Goal: Transaction & Acquisition: Purchase product/service

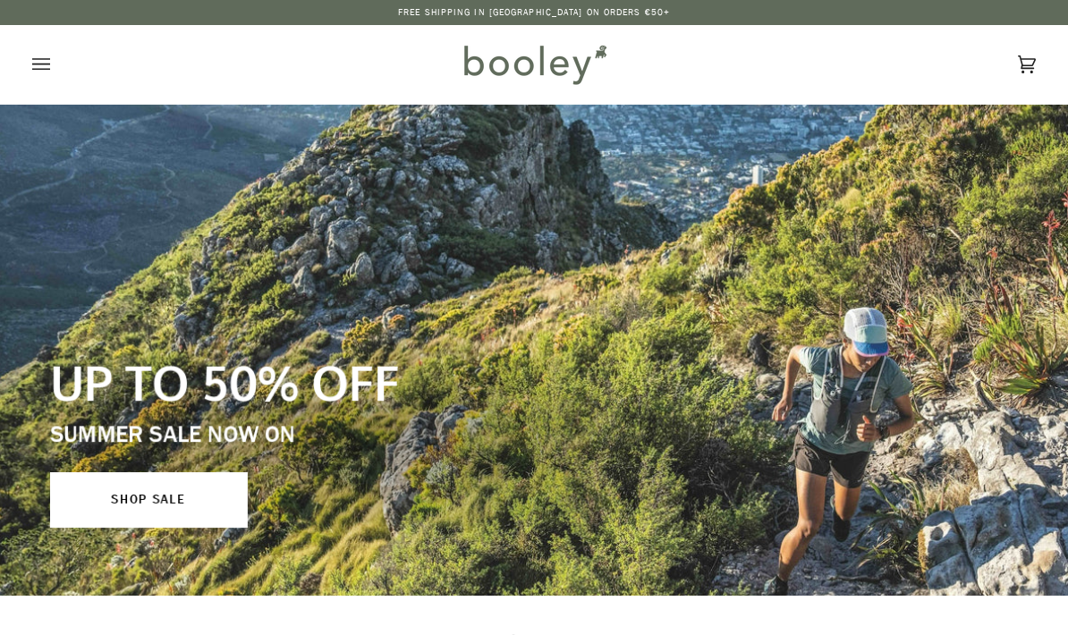
click at [60, 66] on button "Open menu" at bounding box center [59, 64] width 54 height 79
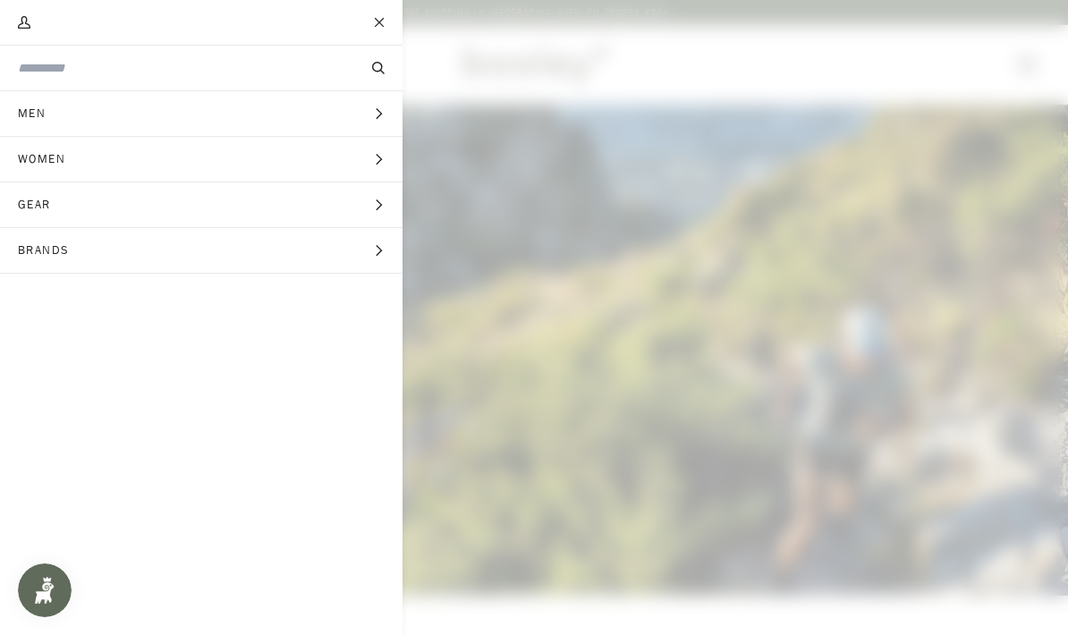
click at [47, 196] on span "Gear" at bounding box center [40, 204] width 81 height 45
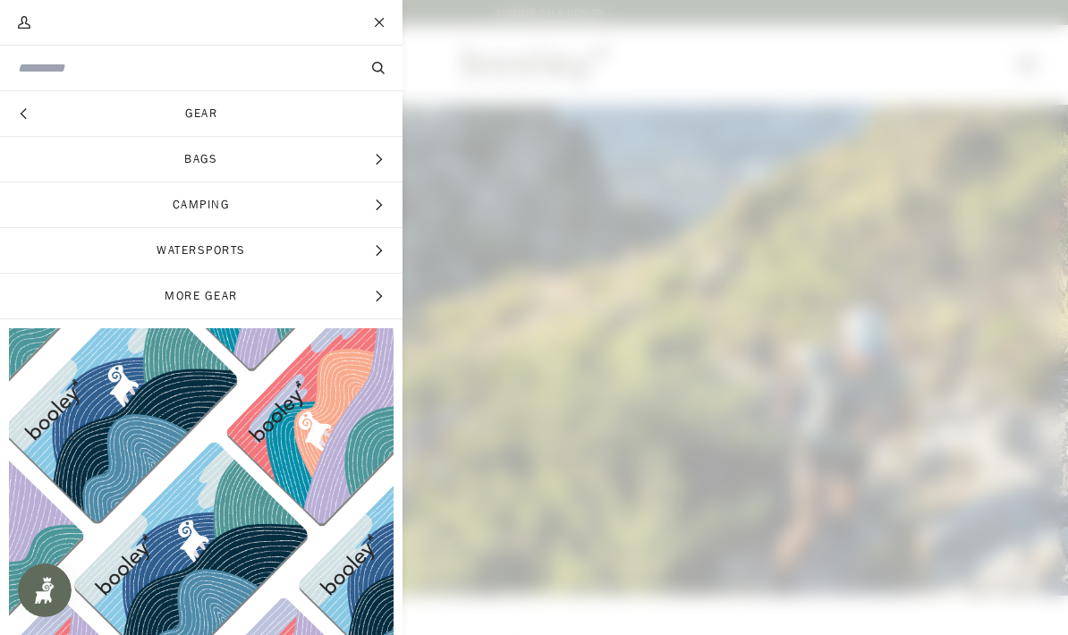
click at [195, 160] on span "Bags" at bounding box center [201, 159] width 403 height 45
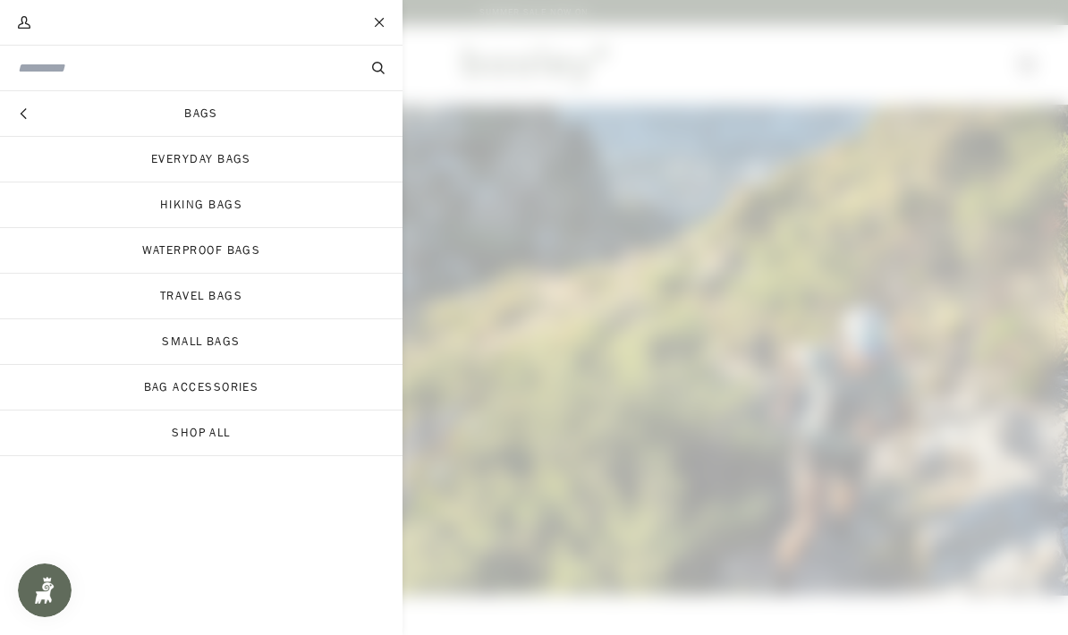
click at [188, 339] on link "Small Bags" at bounding box center [201, 341] width 403 height 45
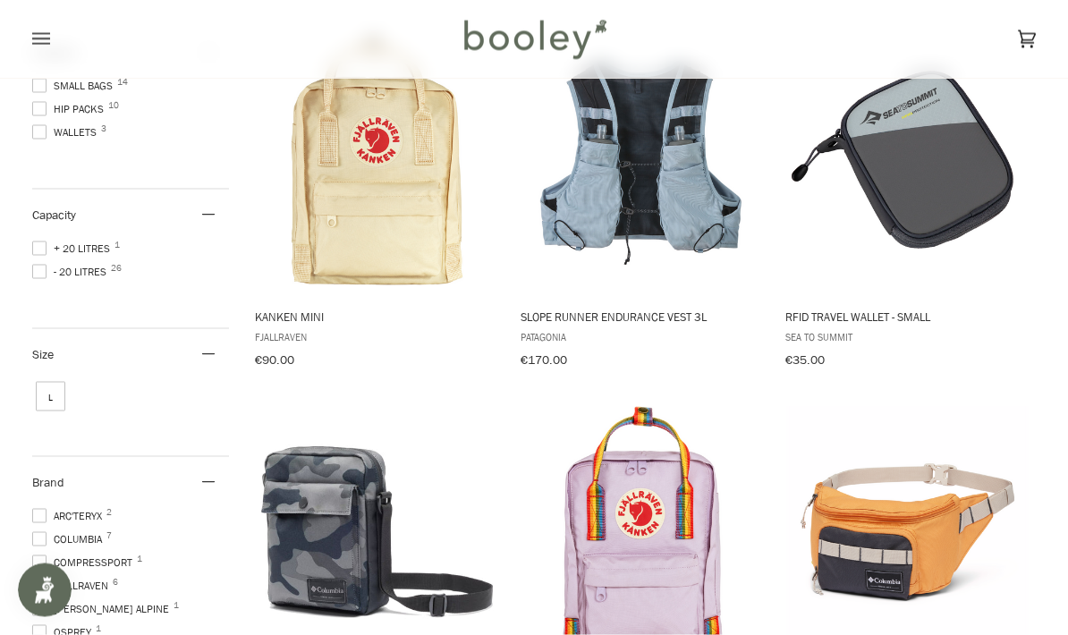
scroll to position [330, 0]
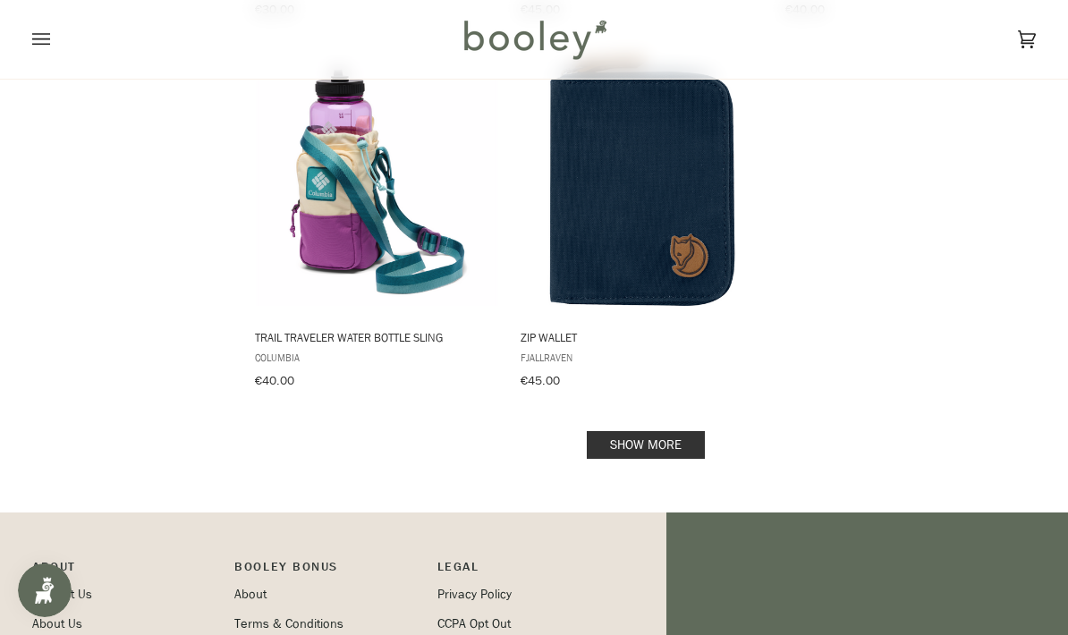
click at [661, 439] on link "Show more" at bounding box center [646, 445] width 118 height 28
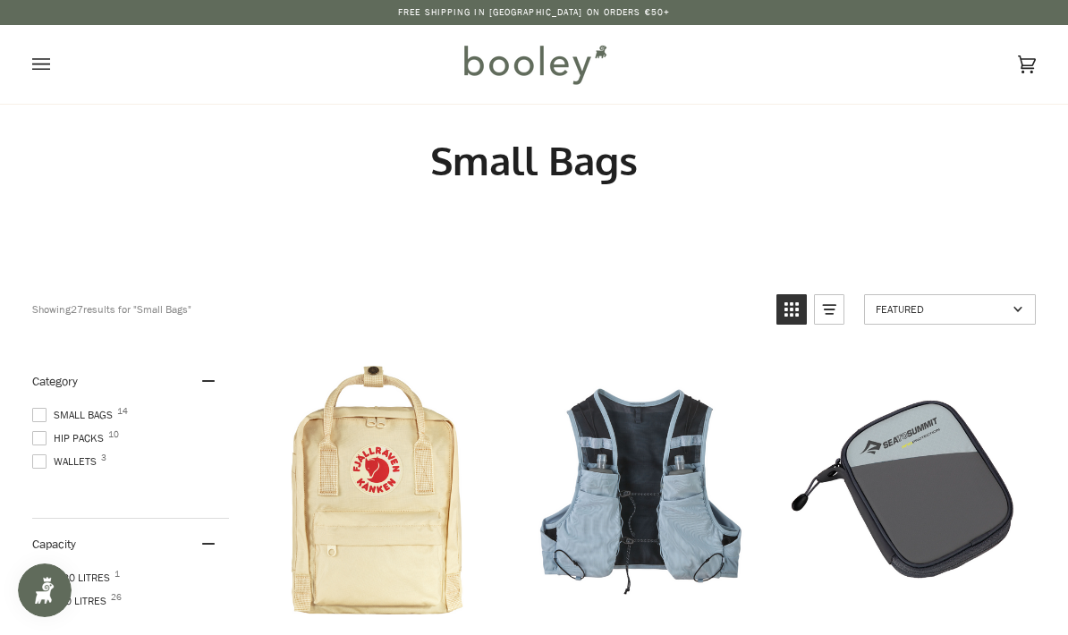
click at [51, 70] on button "Open menu" at bounding box center [59, 64] width 54 height 79
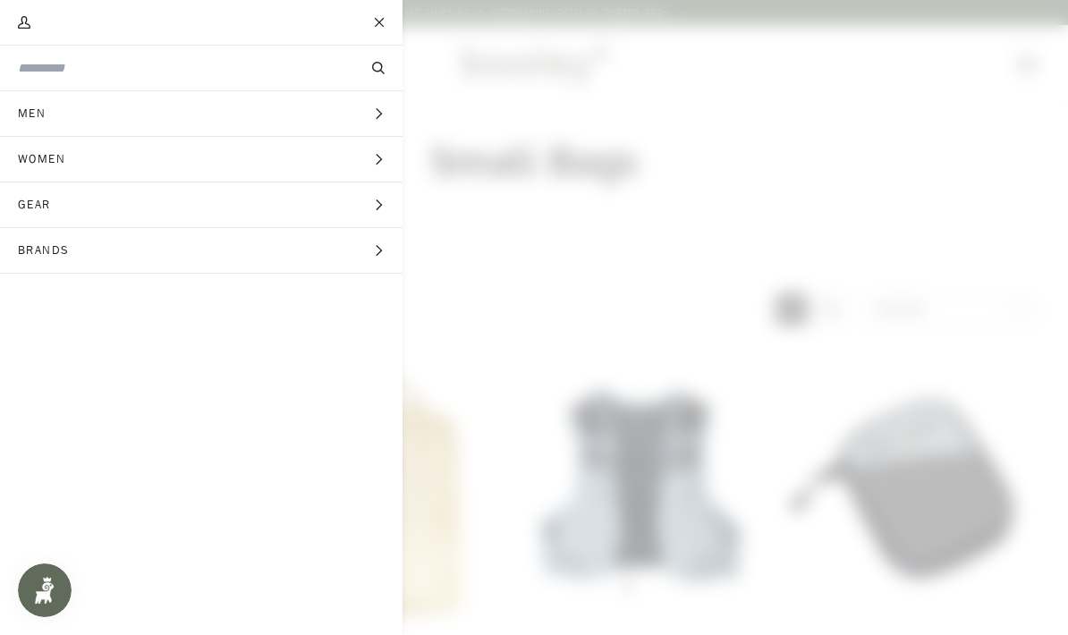
click at [64, 65] on input "Search our store" at bounding box center [171, 68] width 307 height 19
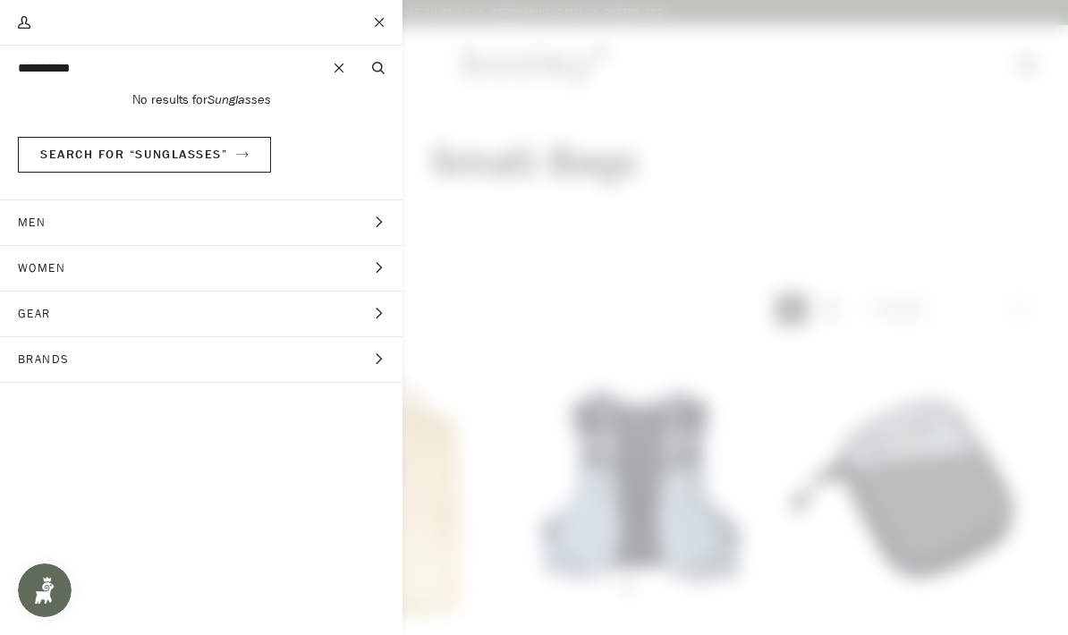
type input "**********"
click at [377, 68] on button "Search" at bounding box center [378, 68] width 48 height 20
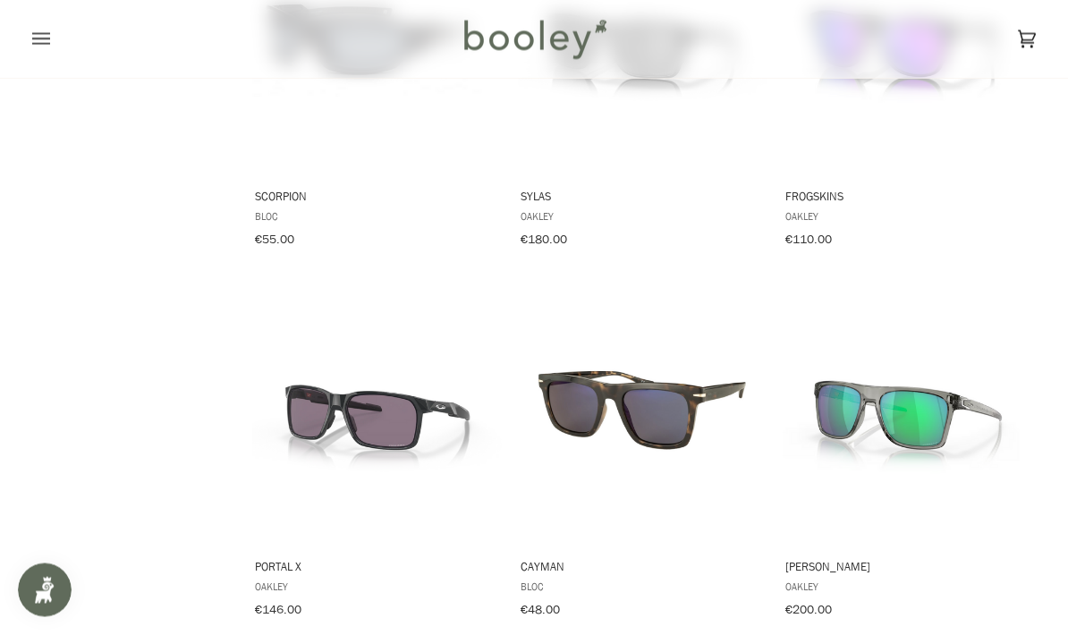
scroll to position [1155, 0]
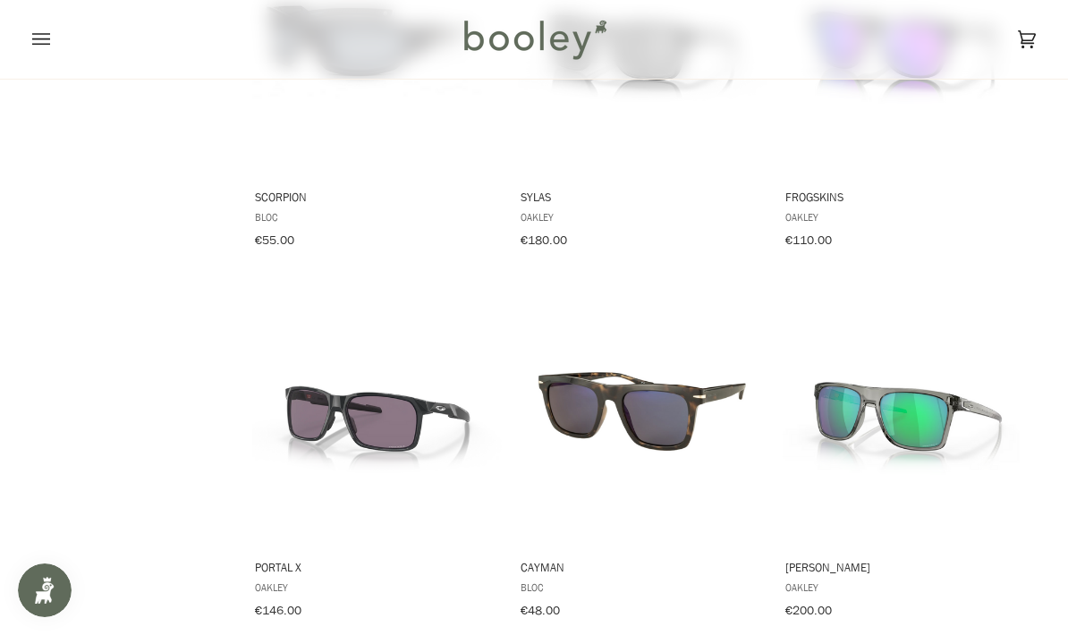
click at [703, 410] on img "Cayman" at bounding box center [643, 412] width 250 height 250
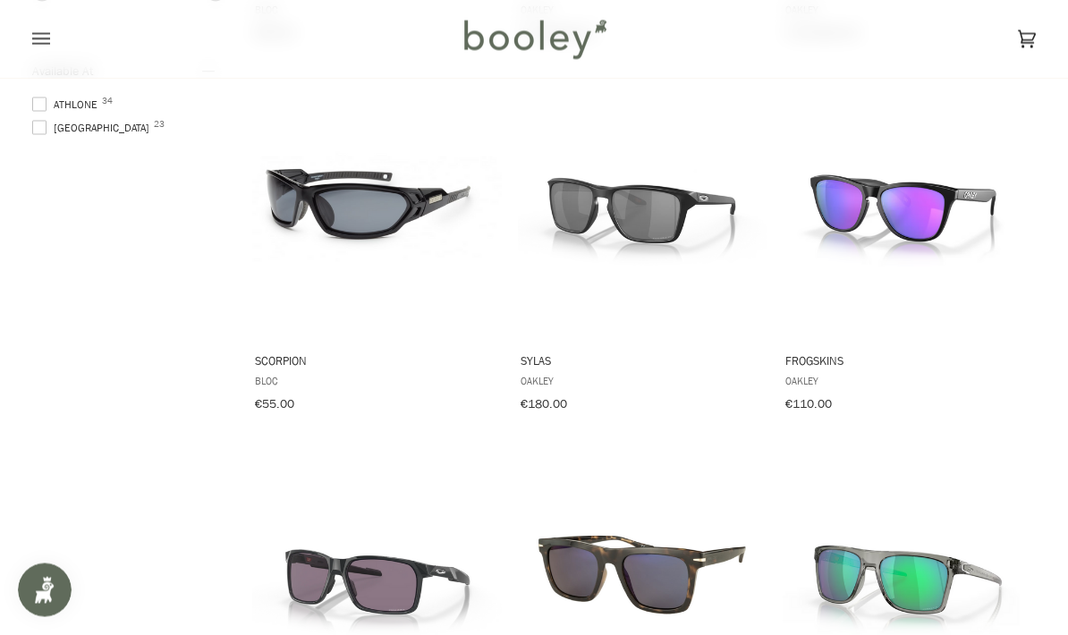
scroll to position [992, 0]
click at [691, 202] on img "Sylas" at bounding box center [643, 204] width 250 height 250
click at [706, 220] on img "Sylas" at bounding box center [643, 204] width 250 height 250
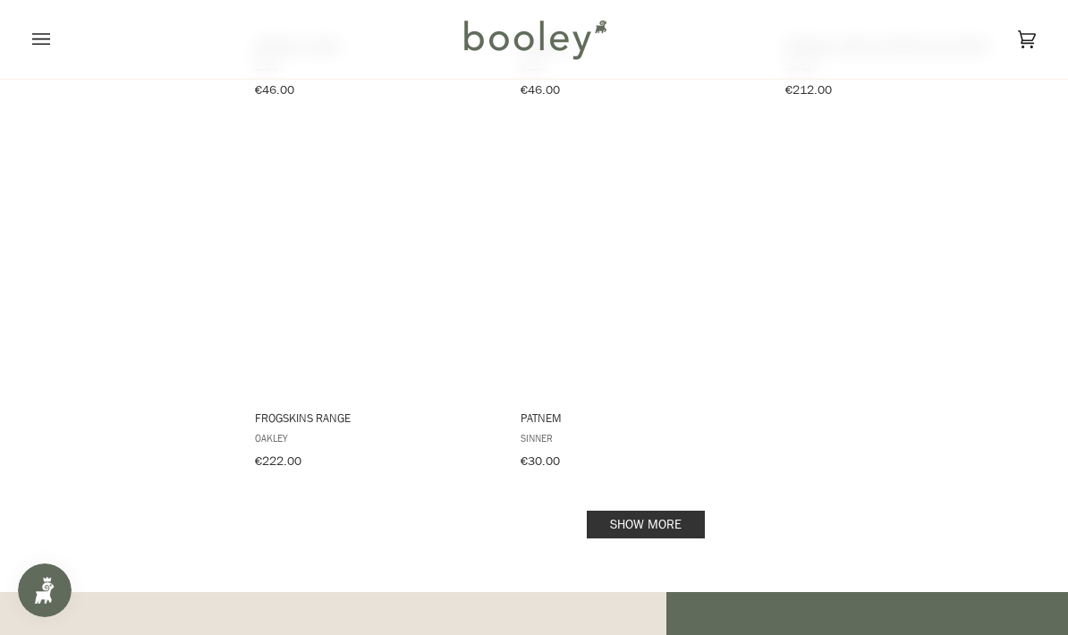
scroll to position [2428, 0]
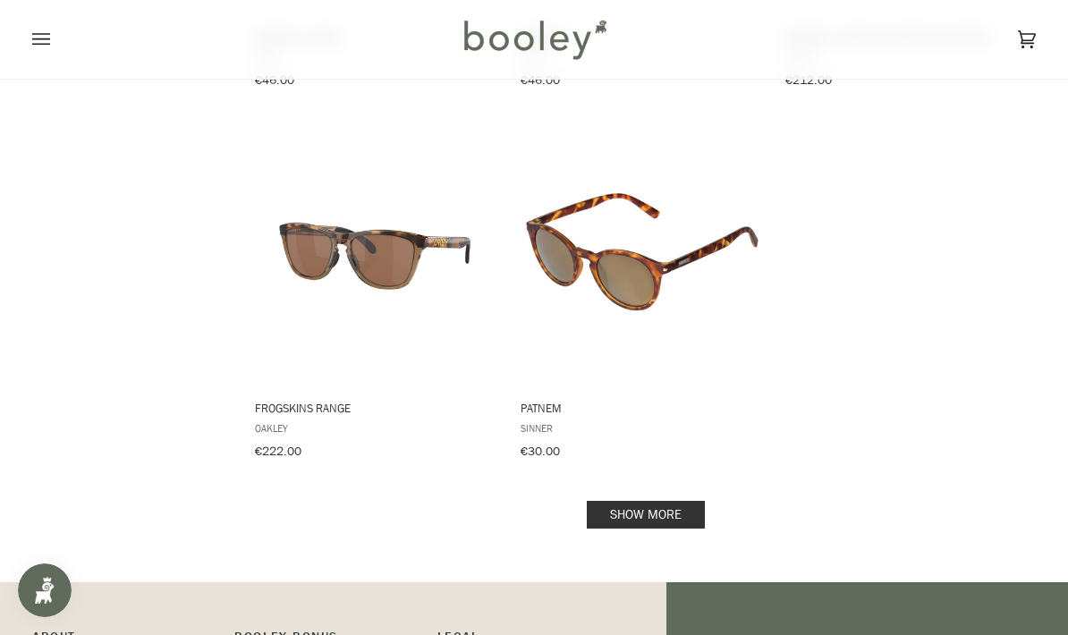
click at [681, 501] on link "Show more" at bounding box center [646, 515] width 118 height 28
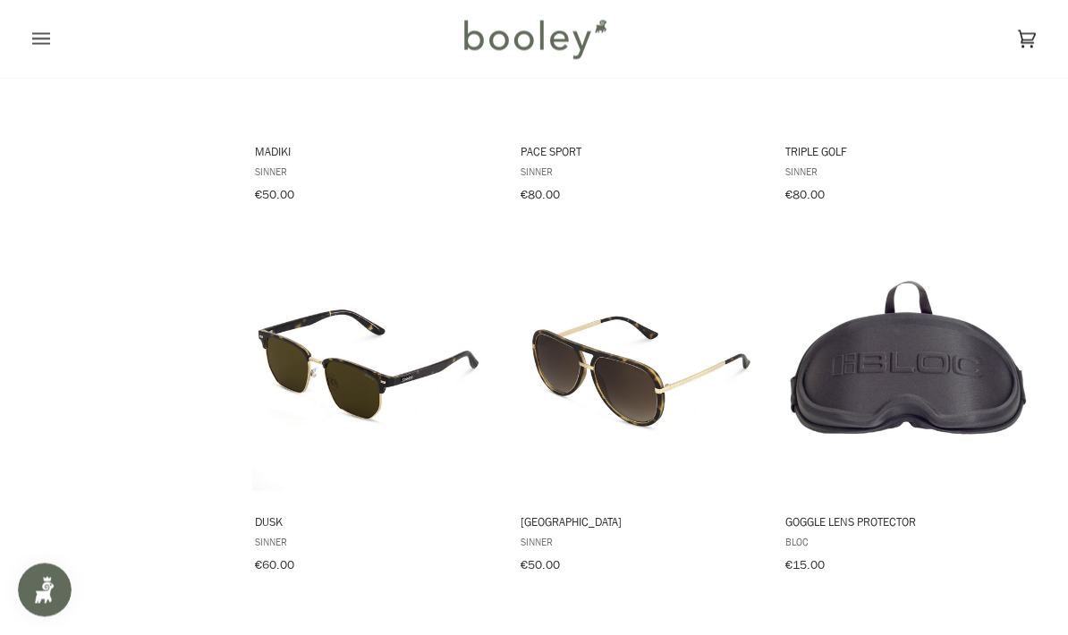
scroll to position [3846, 0]
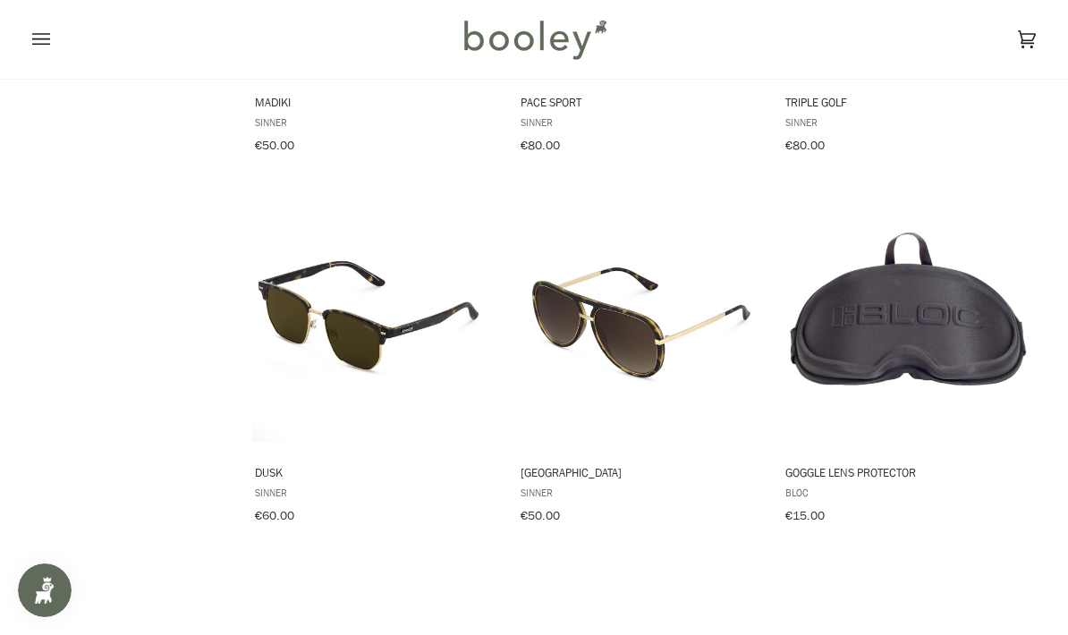
click at [987, 317] on img "Goggle Lens Protector" at bounding box center [908, 317] width 250 height 250
click at [992, 250] on img "Goggle Lens Protector" at bounding box center [908, 317] width 250 height 250
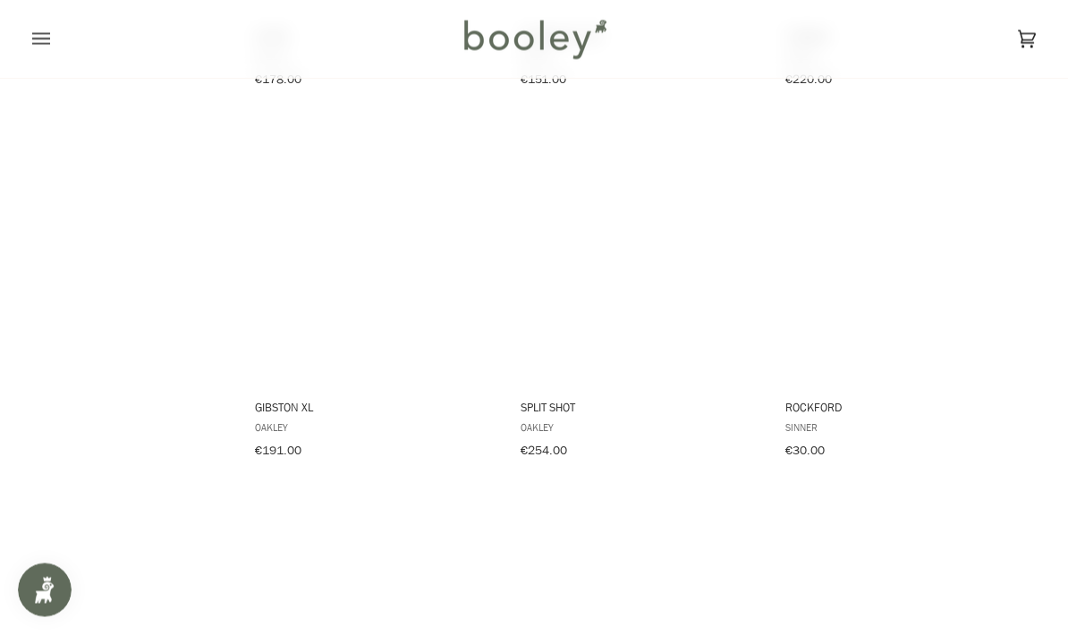
scroll to position [4655, 0]
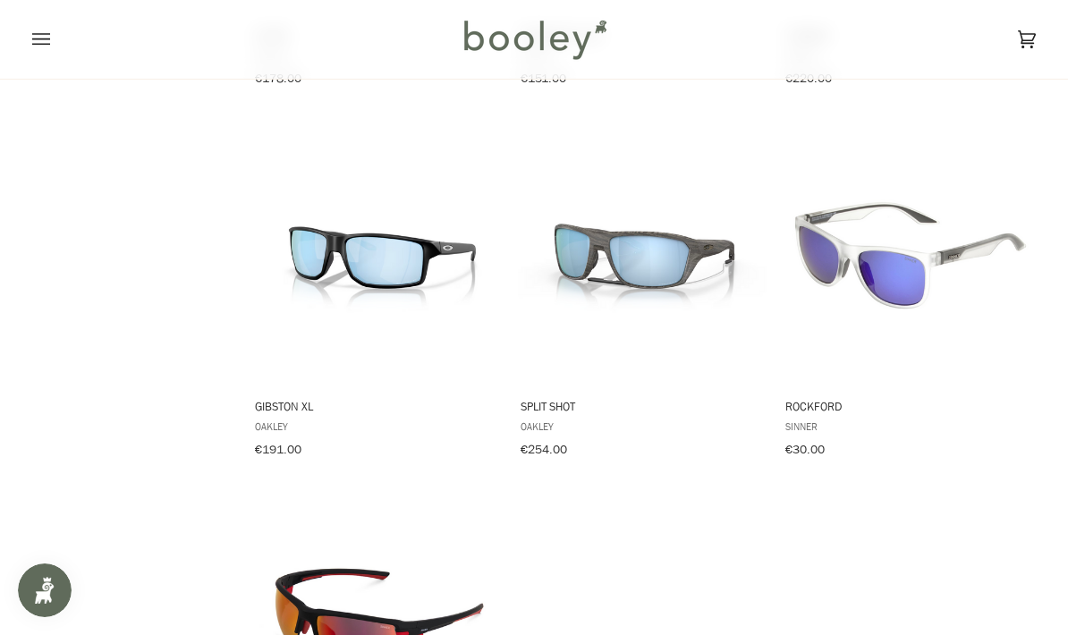
click at [351, 245] on img "Gibston XL" at bounding box center [377, 250] width 250 height 250
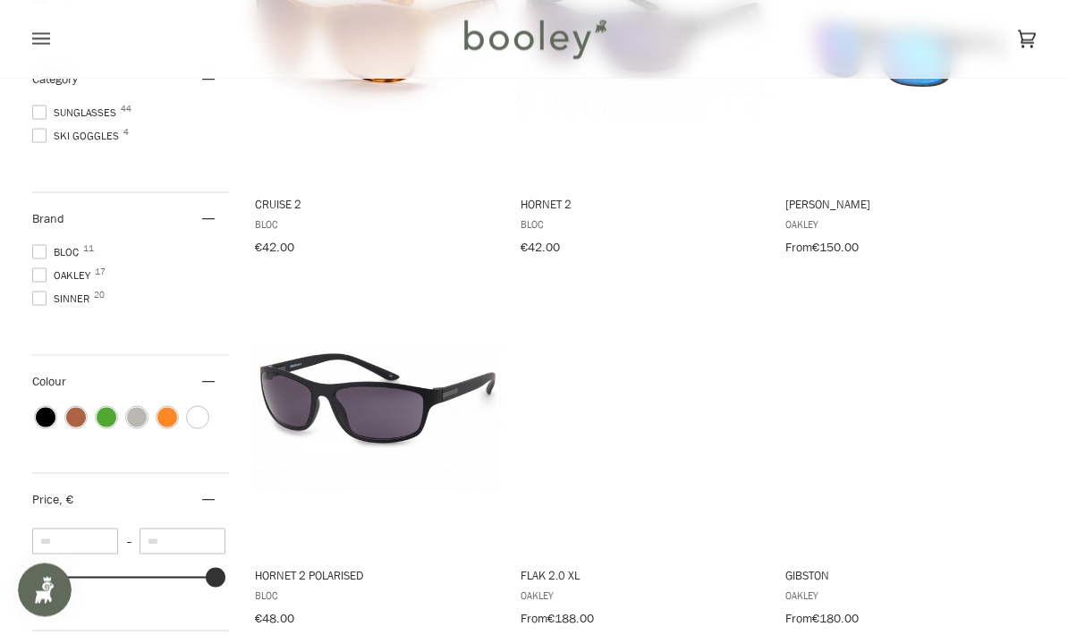
scroll to position [0, 0]
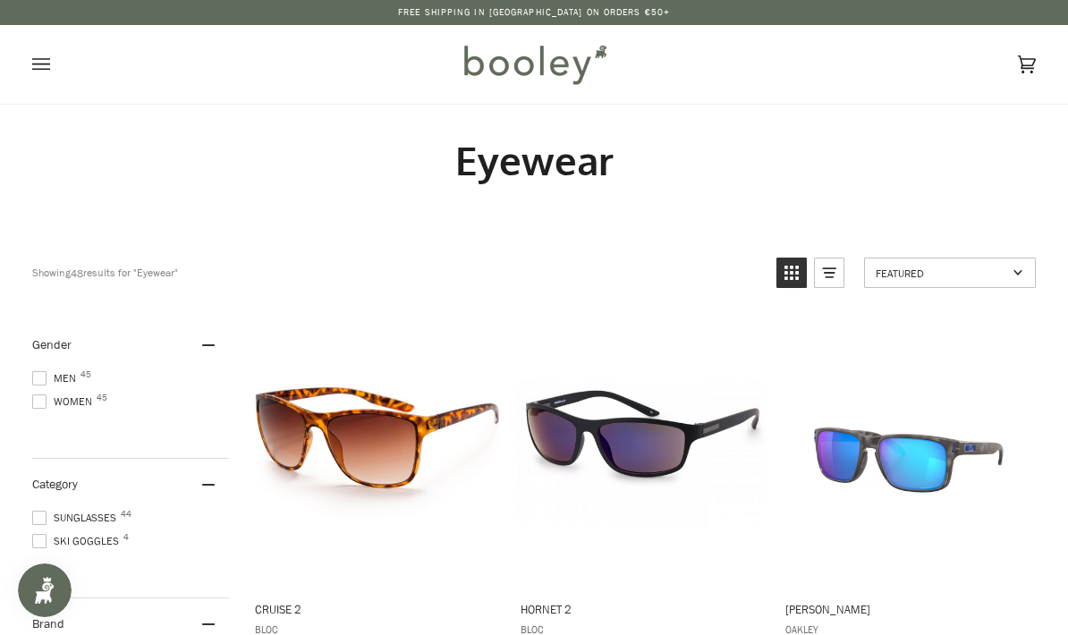
scroll to position [2499, 0]
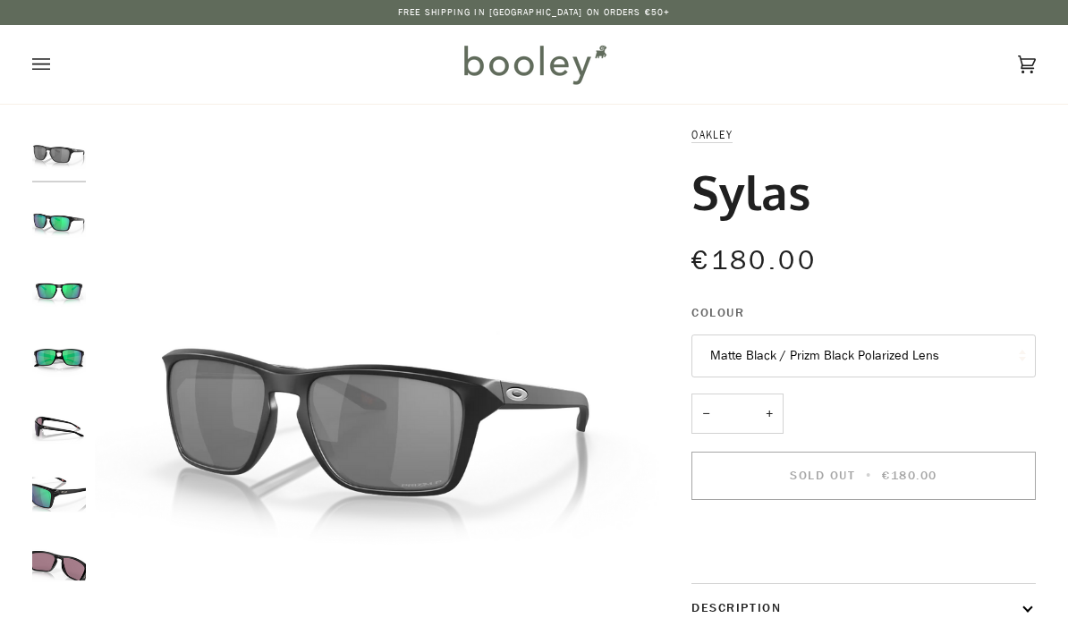
click at [53, 280] on img "Oakley Sylas Black Ink / Prizm Jade Lens - Booley Galway" at bounding box center [59, 289] width 54 height 54
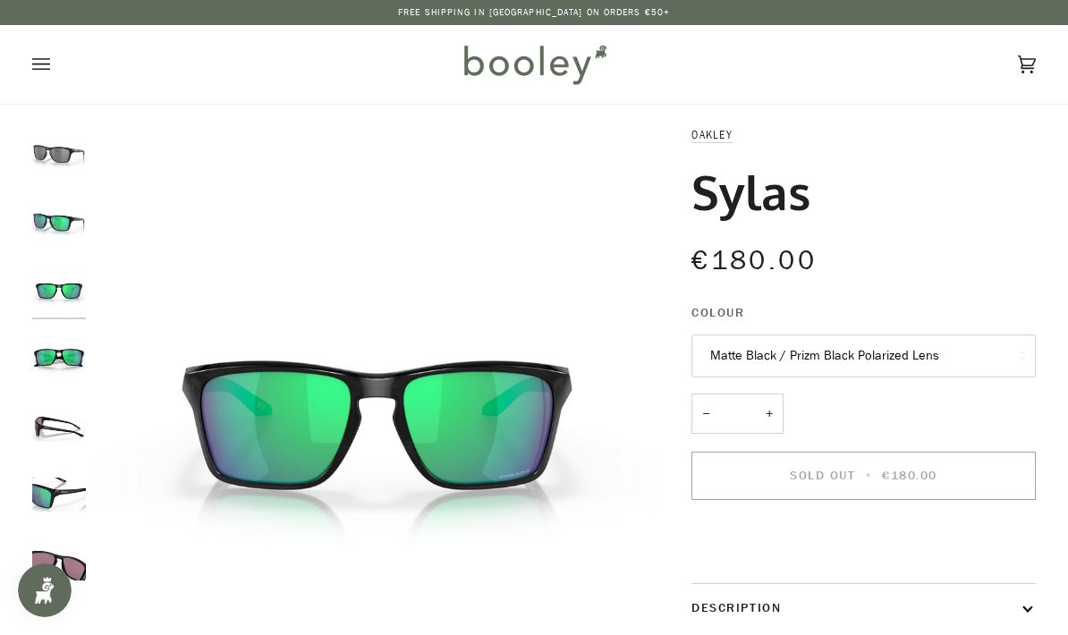
click at [975, 347] on button "Matte Black / Prizm Black Polarized Lens" at bounding box center [863, 357] width 344 height 44
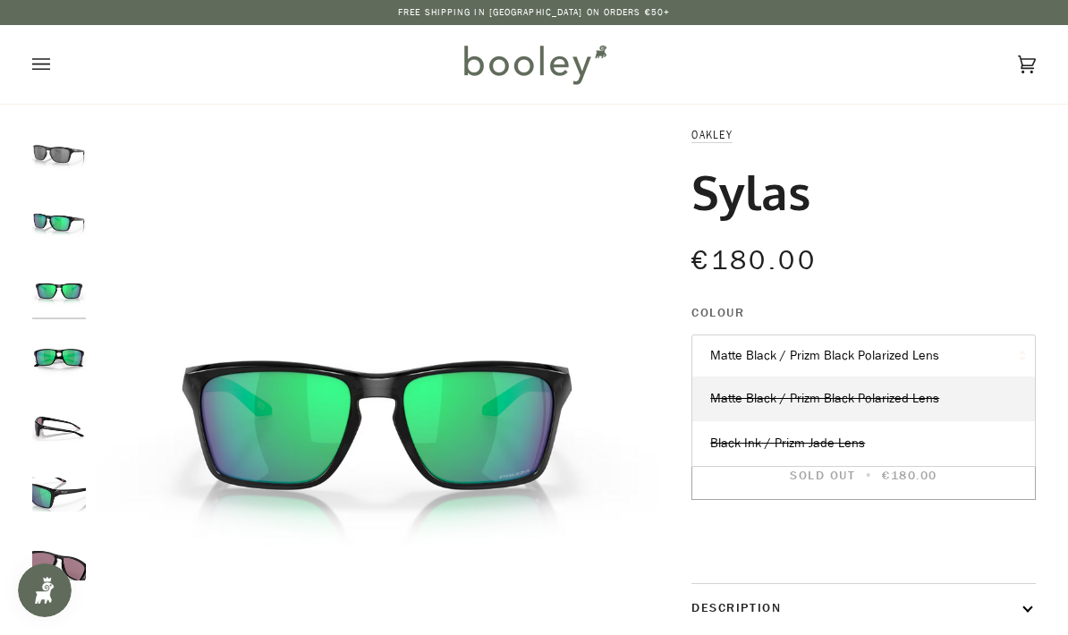
click at [970, 342] on button "Matte Black / Prizm Black Polarized Lens" at bounding box center [863, 357] width 344 height 44
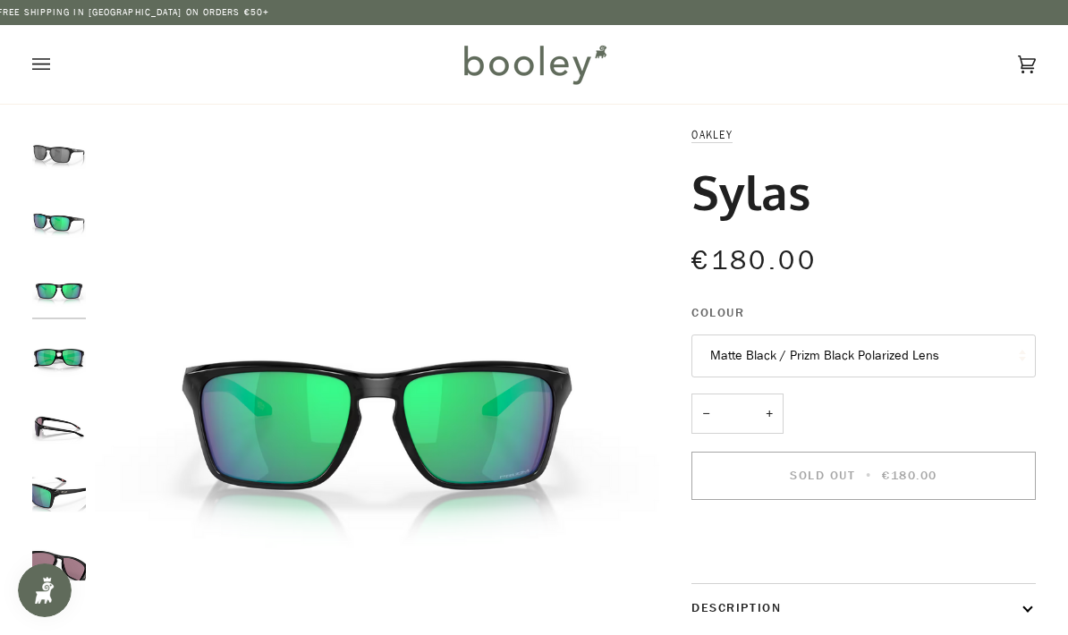
click at [47, 419] on img "Oakley Sylas Black Ink / Prizm Jade Lens - Booley Galway" at bounding box center [59, 426] width 54 height 54
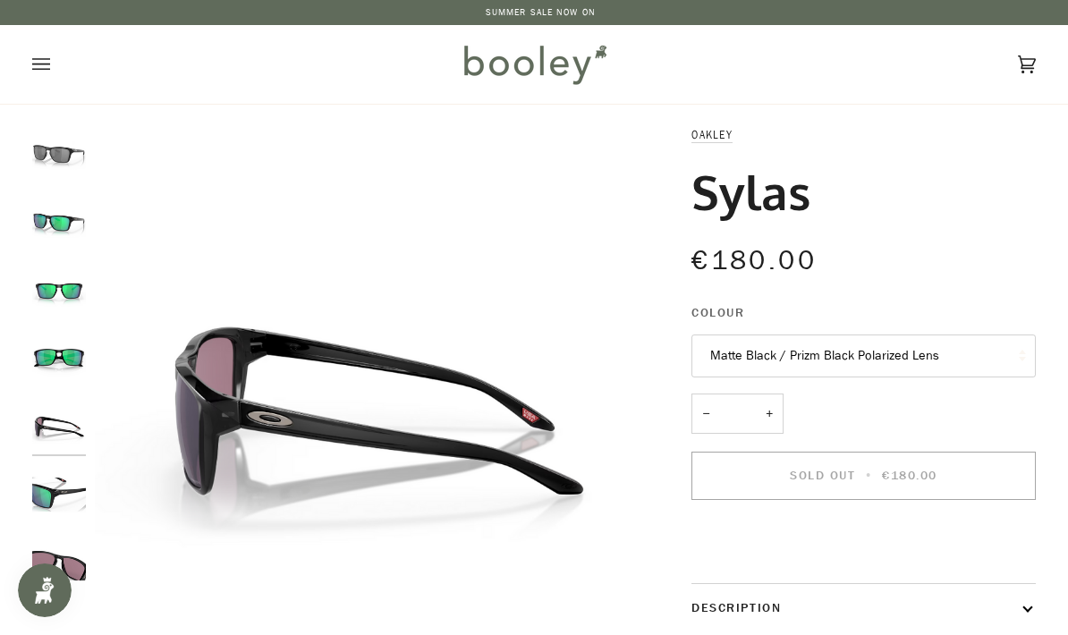
click at [43, 482] on img "Oakley Sylas Black Ink / Prizm Jade Lens - Booley Galway" at bounding box center [59, 495] width 54 height 54
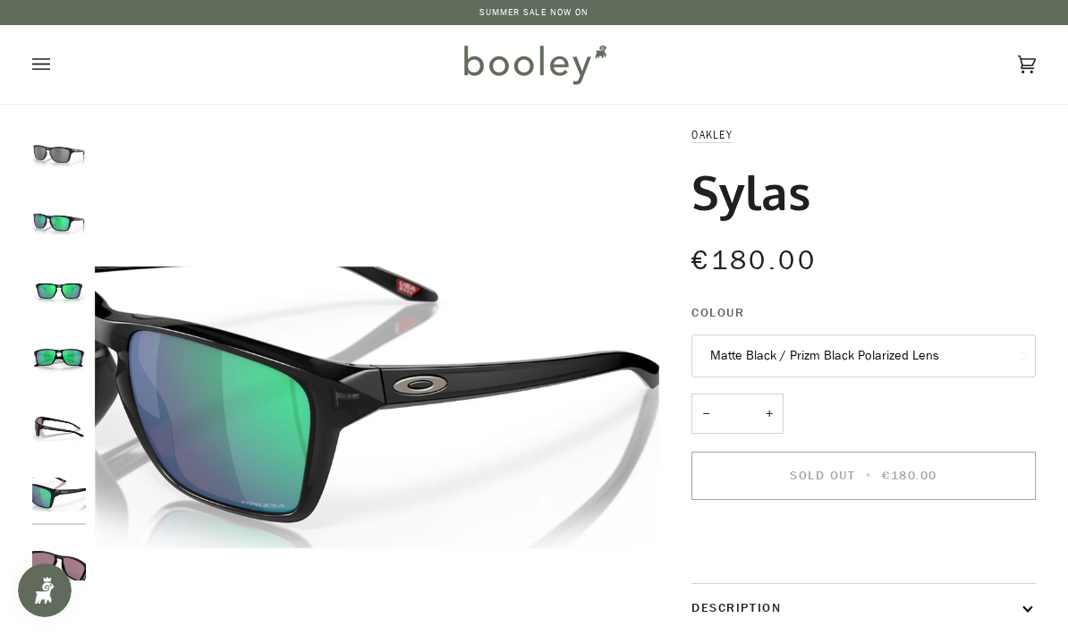
click at [58, 137] on img "Oakley Sylas Matte Black / Prizm Black Polarized Lens - Booley Galway" at bounding box center [59, 152] width 54 height 54
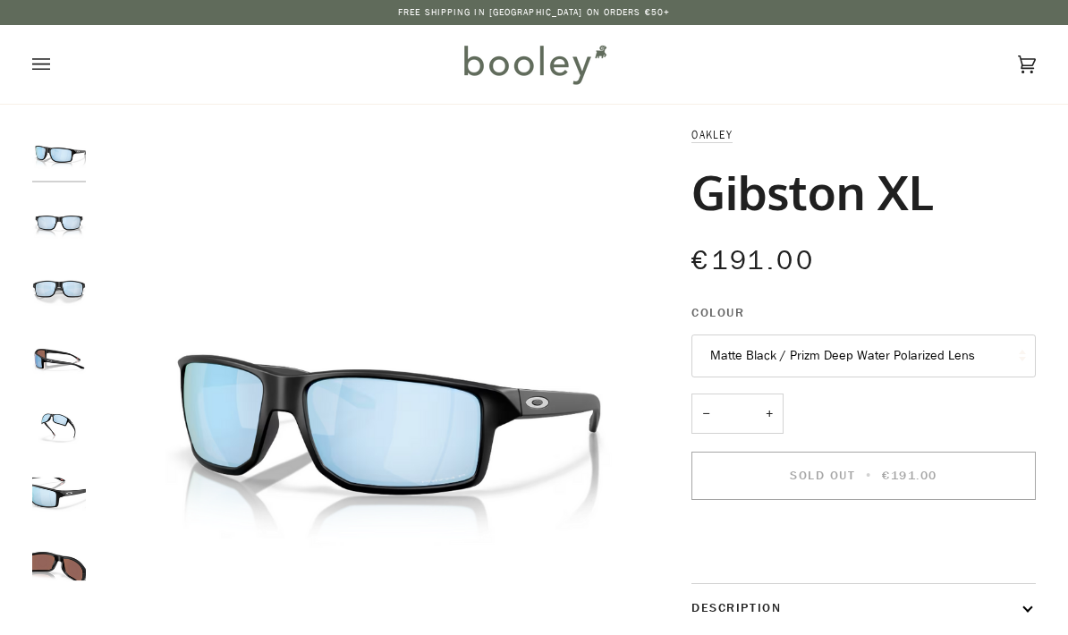
click at [56, 221] on img "Oakley Gibston XL Matte Black / Prizm Deep Water Polarized Lens - Booley Galway" at bounding box center [59, 220] width 54 height 54
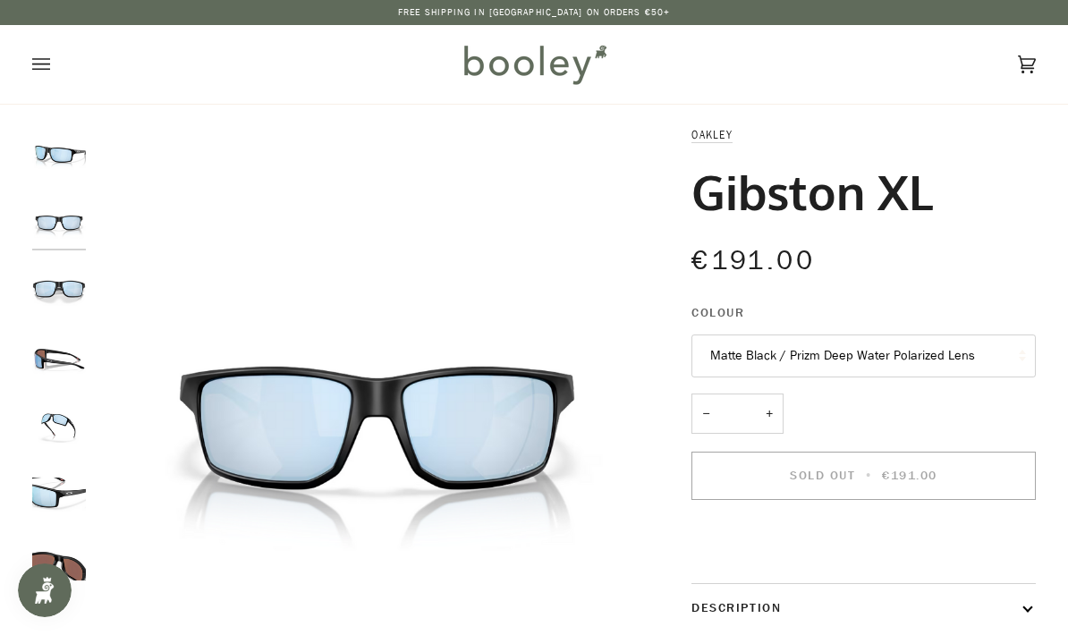
click at [62, 285] on img "Oakley Gibston XL Matte Black / Prizm Deep Water Polarized Lens - Booley Galway" at bounding box center [59, 289] width 54 height 54
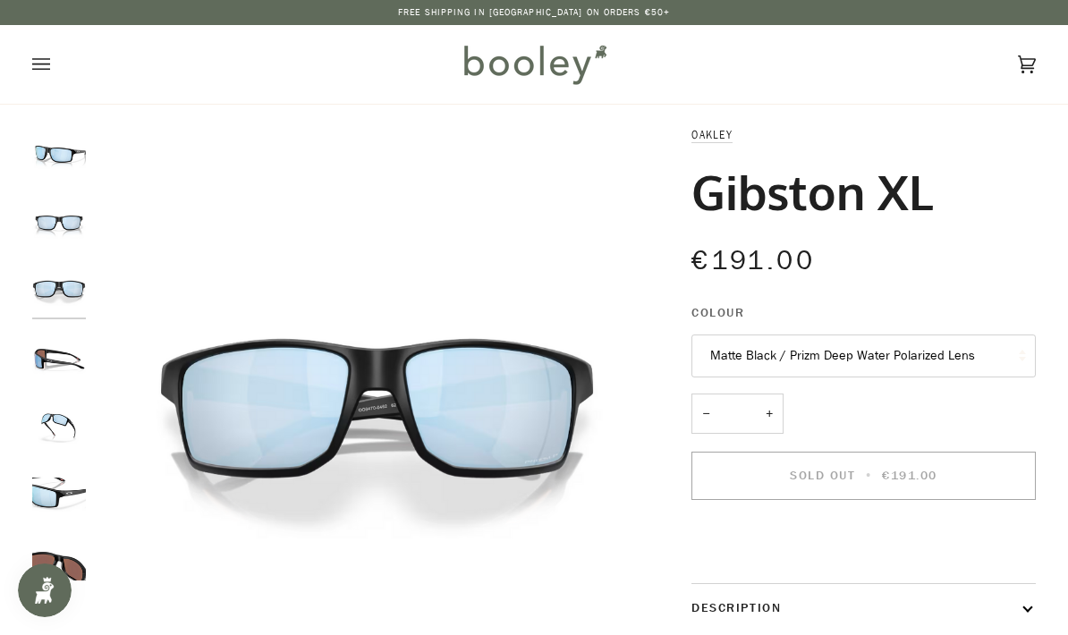
click at [62, 377] on img "Oakley Gibston XL Matte Black / Prizm Deep Water Polarized Lens - Booley Galway" at bounding box center [59, 358] width 54 height 54
